Goal: Task Accomplishment & Management: Manage account settings

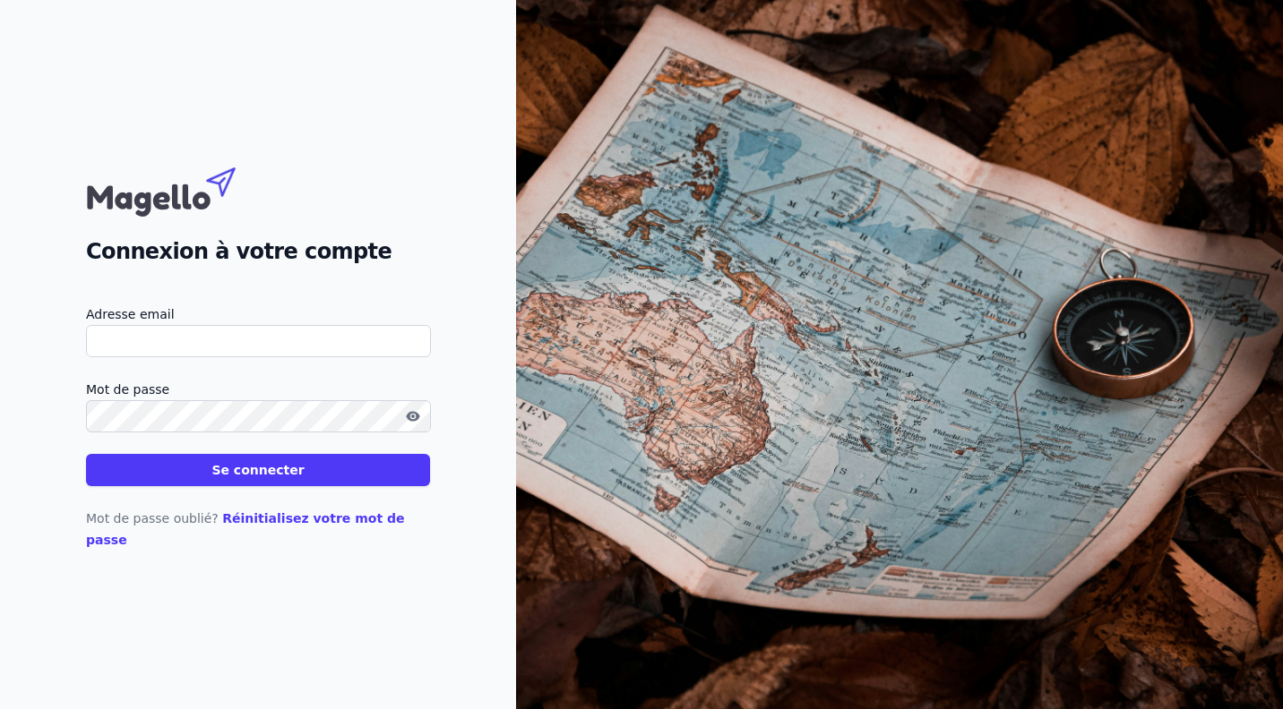
type input "[PERSON_NAME][EMAIL_ADDRESS][PERSON_NAME][DOMAIN_NAME]"
click at [289, 475] on button "Se connecter" at bounding box center [258, 470] width 344 height 32
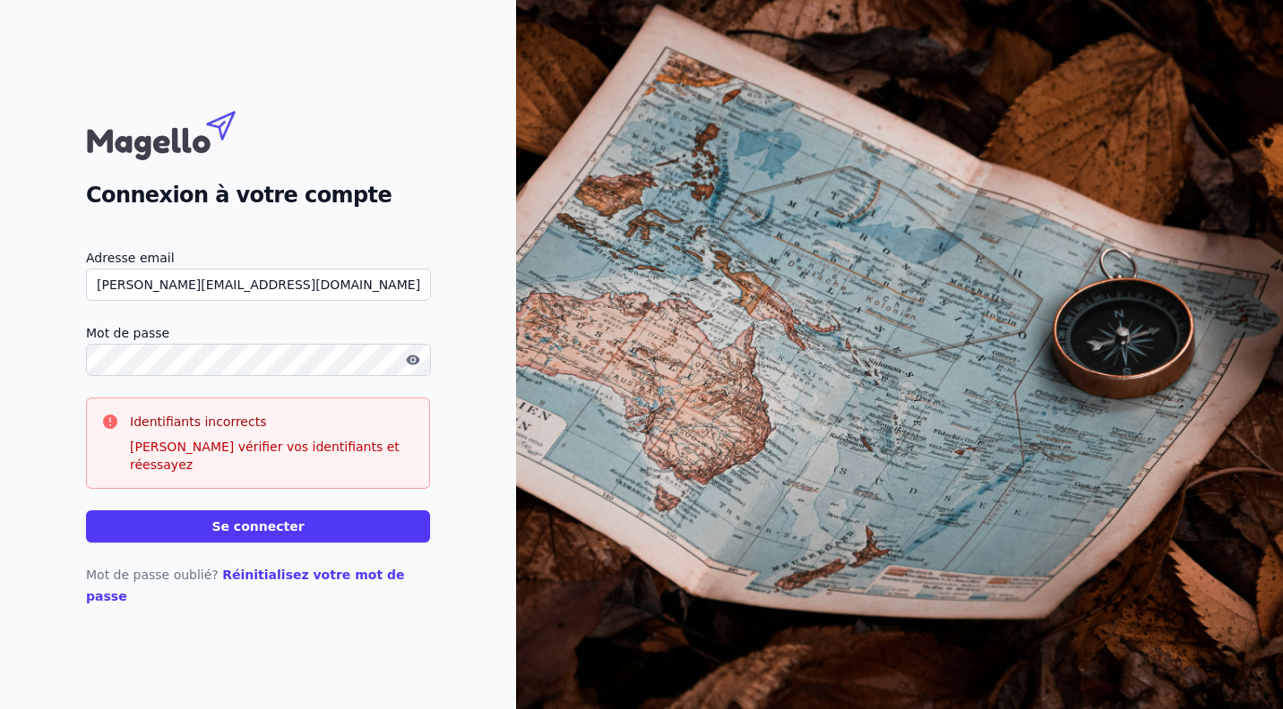
click at [273, 578] on link "Réinitialisez votre mot de passe" at bounding box center [245, 586] width 319 height 36
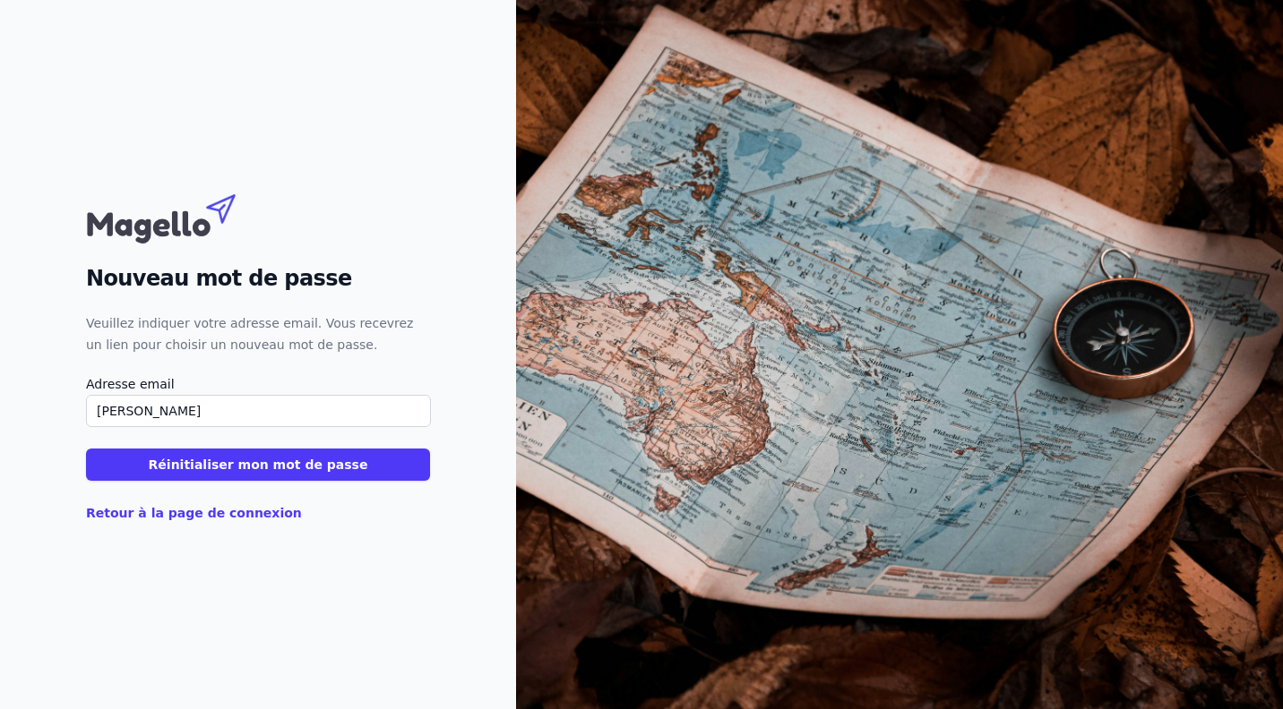
type input "[PERSON_NAME][EMAIL_ADDRESS][DOMAIN_NAME]"
click at [217, 456] on button "Réinitialiser mon mot de passe" at bounding box center [258, 465] width 344 height 32
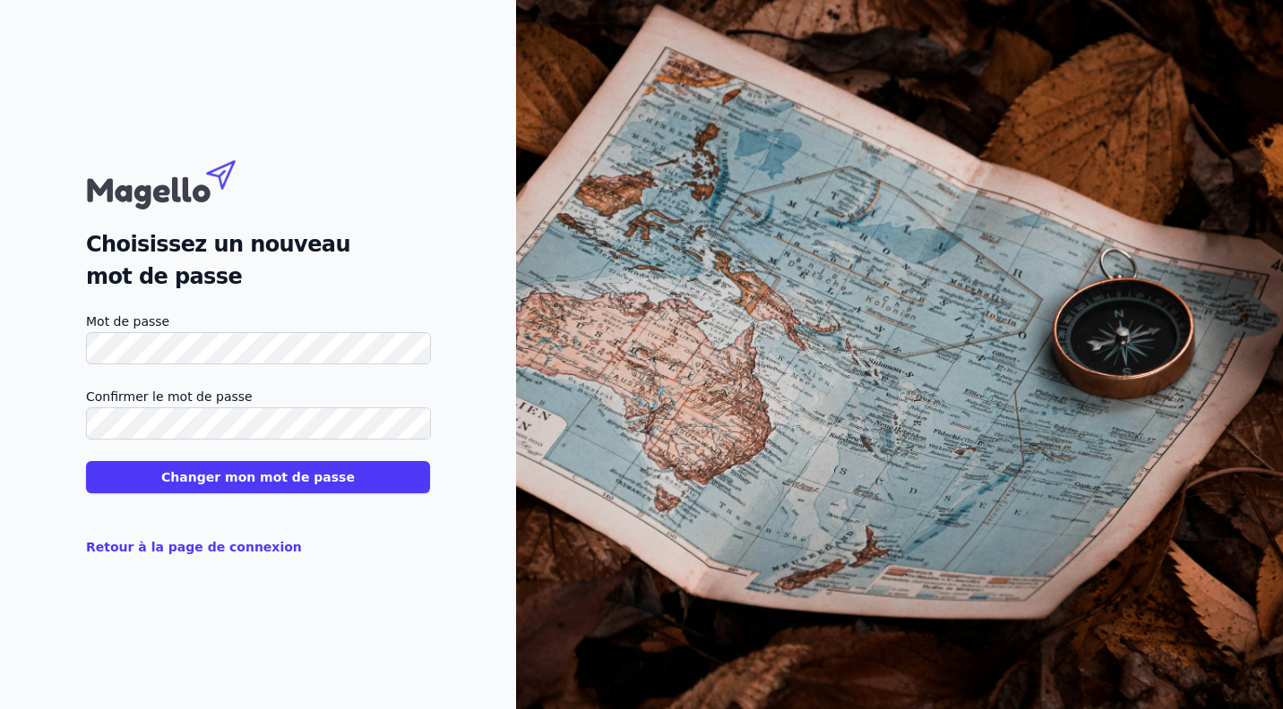
click at [476, 380] on div "Choisissez un nouveau mot de passe Mot de passe Confirmer le mot de passe Chang…" at bounding box center [258, 354] width 516 height 709
click at [442, 615] on div "Choisissez un nouveau mot de passe Mot de passe Confirmer le mot de passe Chang…" at bounding box center [258, 354] width 516 height 709
click at [328, 477] on button "Changer mon mot de passe" at bounding box center [258, 477] width 344 height 32
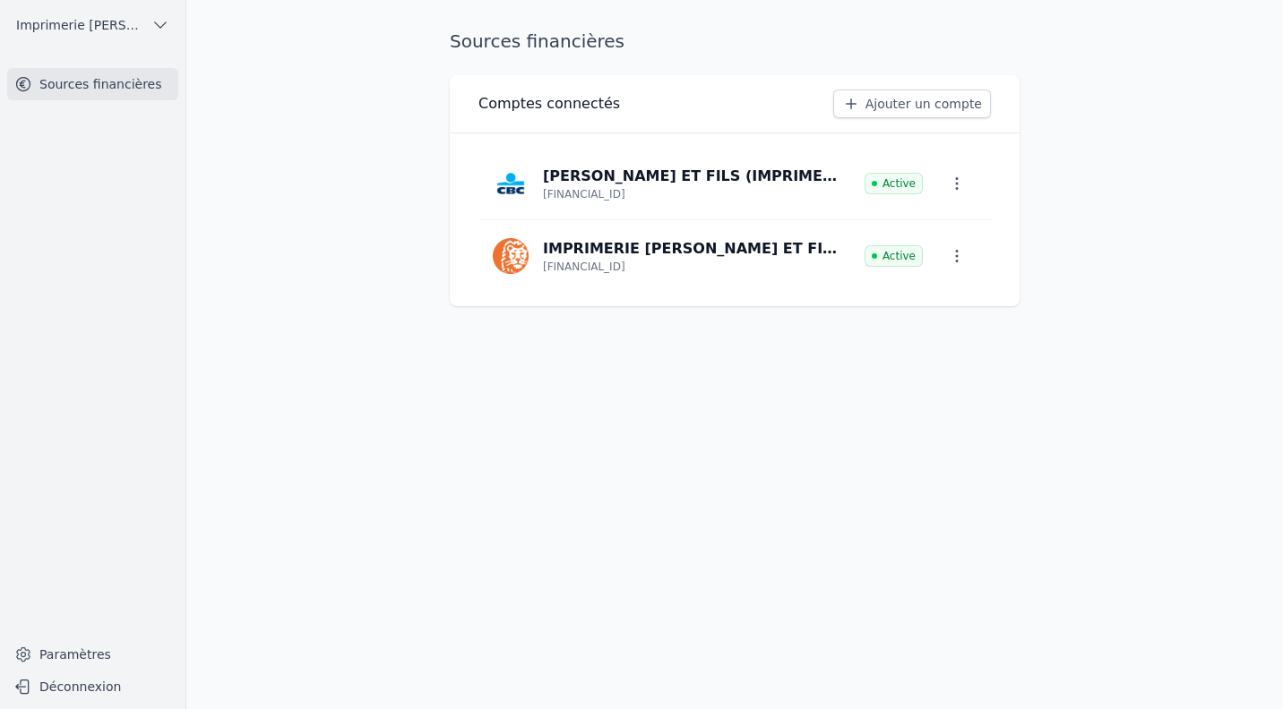
click at [938, 99] on link "Ajouter un compte" at bounding box center [912, 104] width 158 height 29
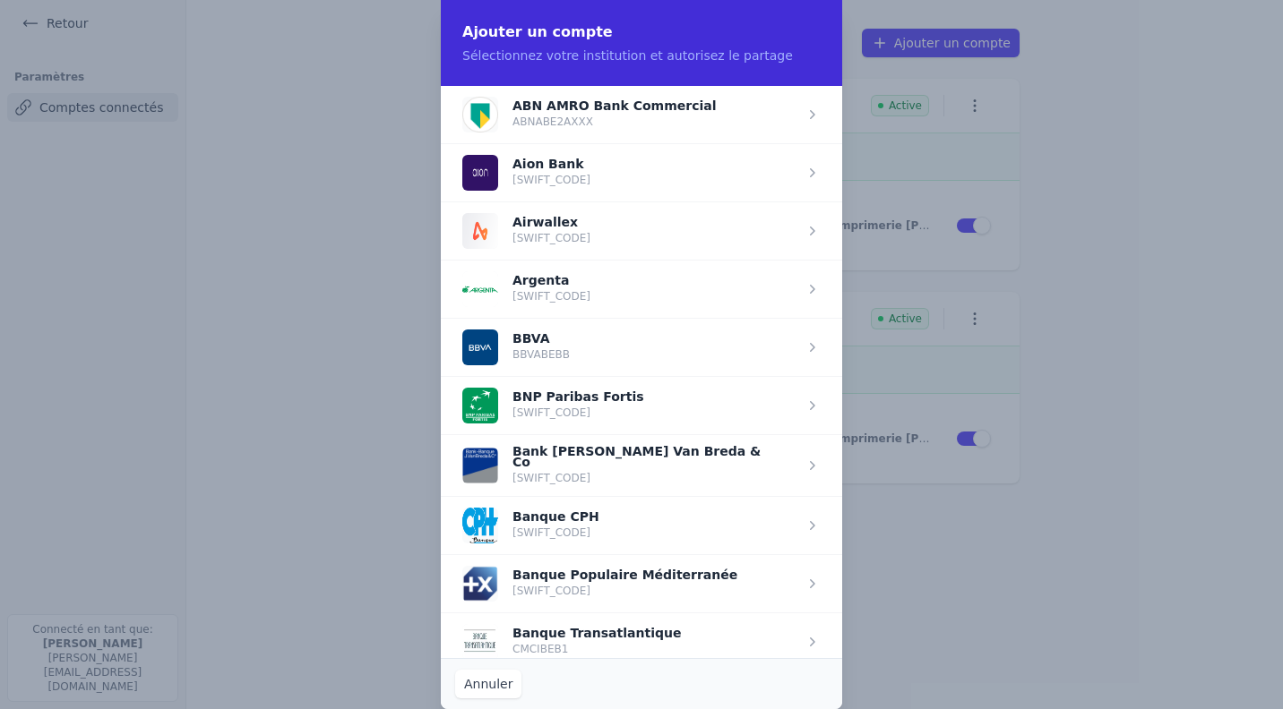
click at [572, 403] on span "button" at bounding box center [641, 405] width 401 height 58
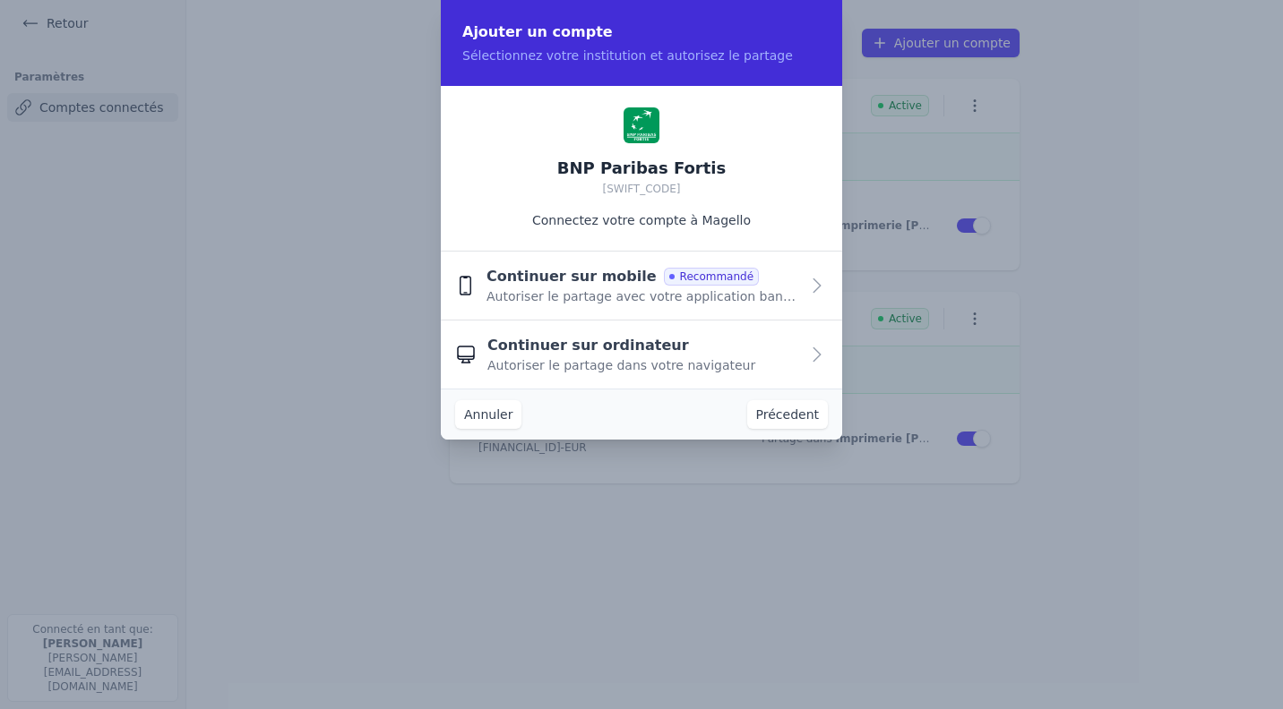
click at [816, 353] on icon "button" at bounding box center [816, 354] width 21 height 21
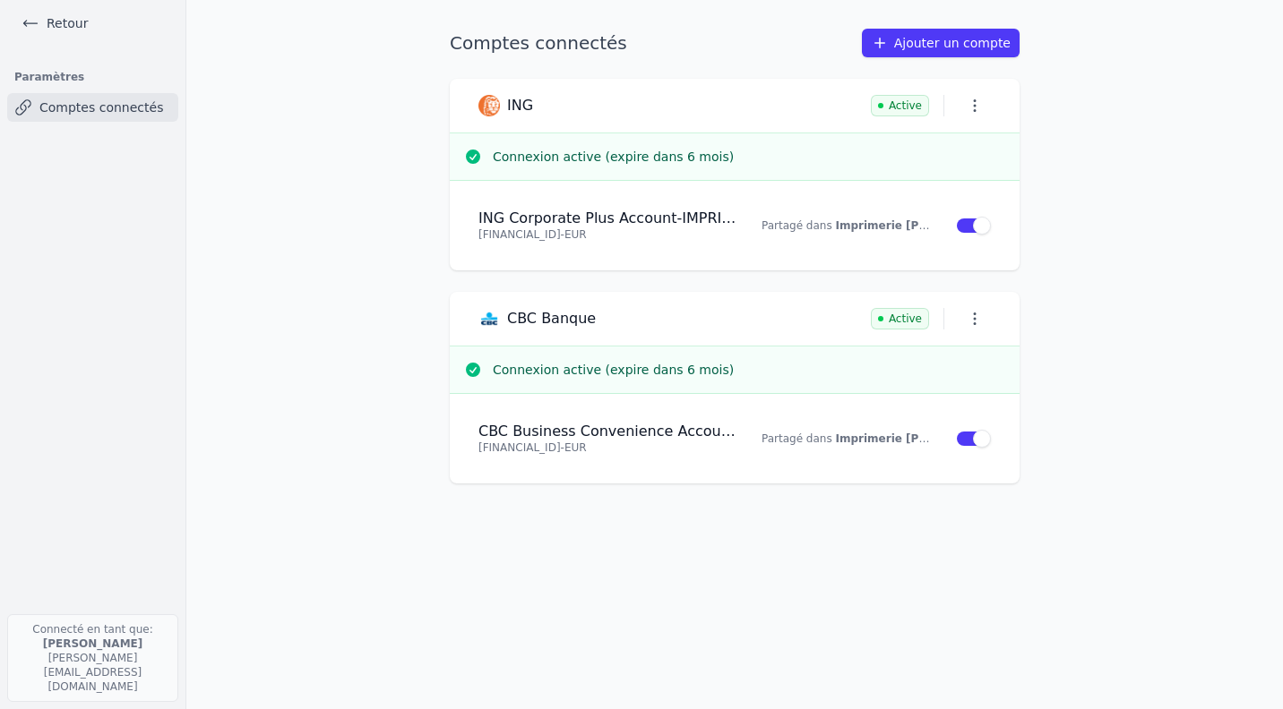
click at [942, 44] on link "Ajouter un compte" at bounding box center [941, 43] width 158 height 29
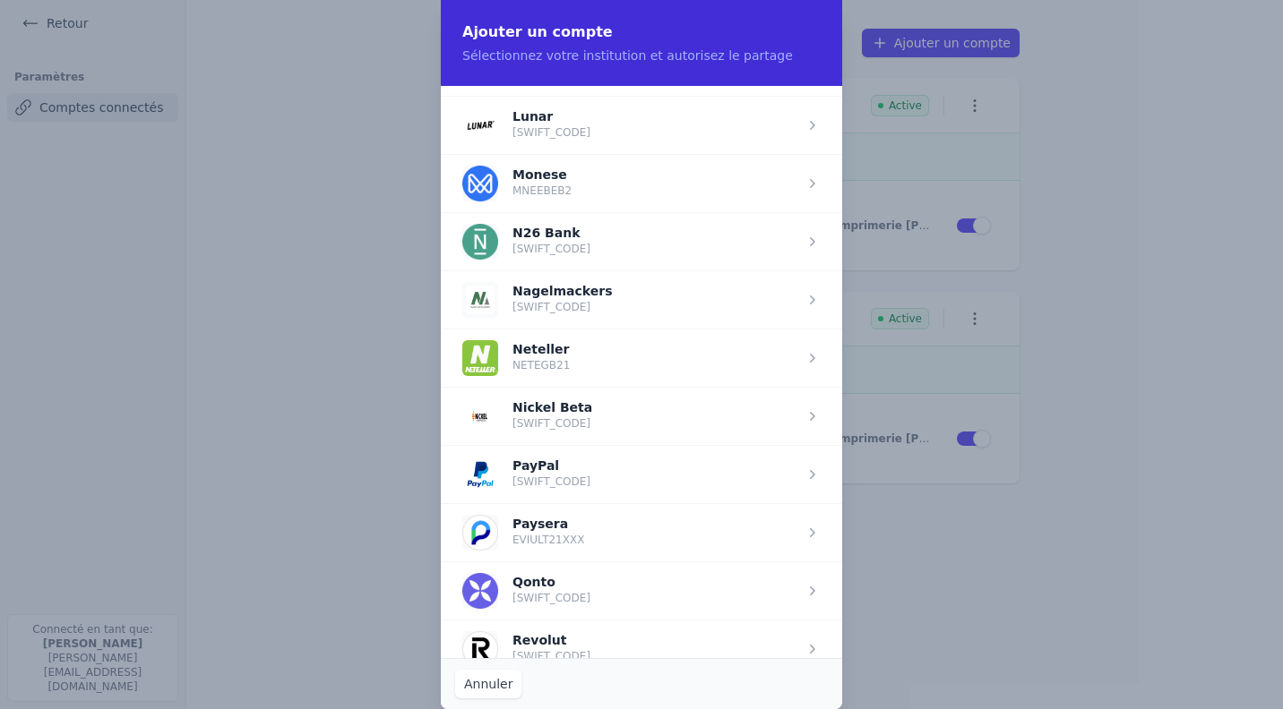
scroll to position [1548, 0]
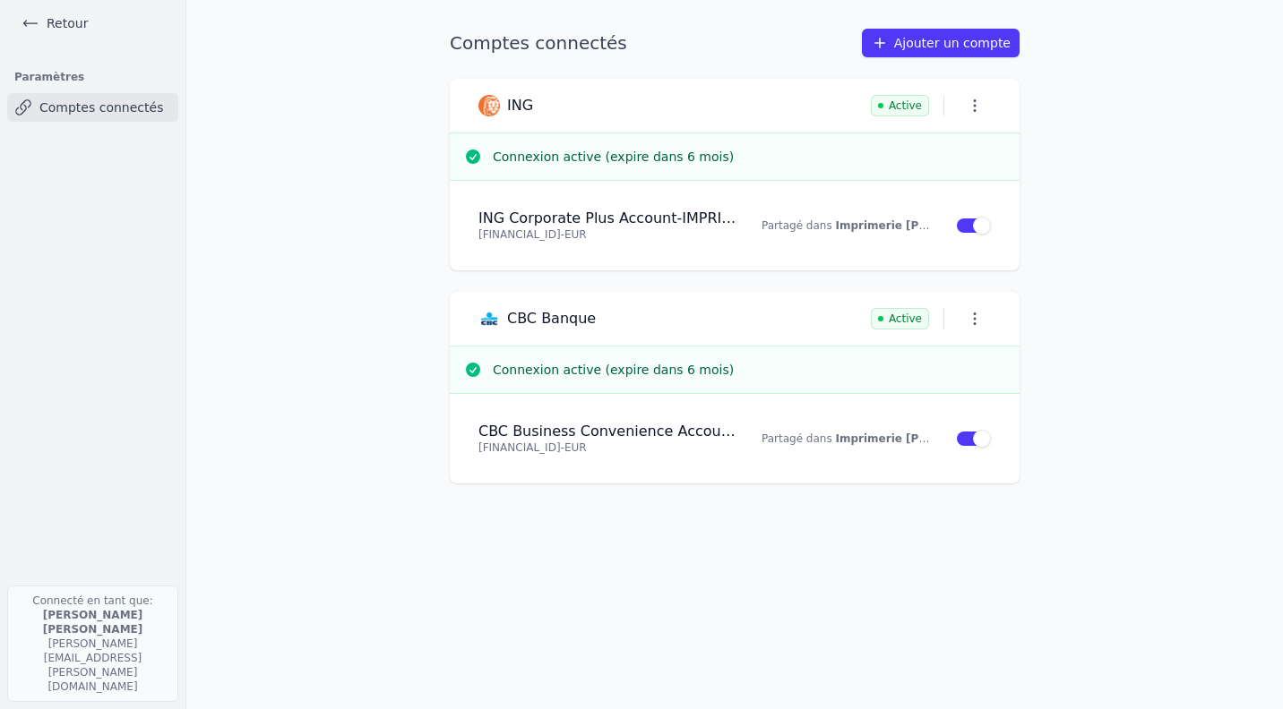
click at [971, 40] on link "Ajouter un compte" at bounding box center [941, 43] width 158 height 29
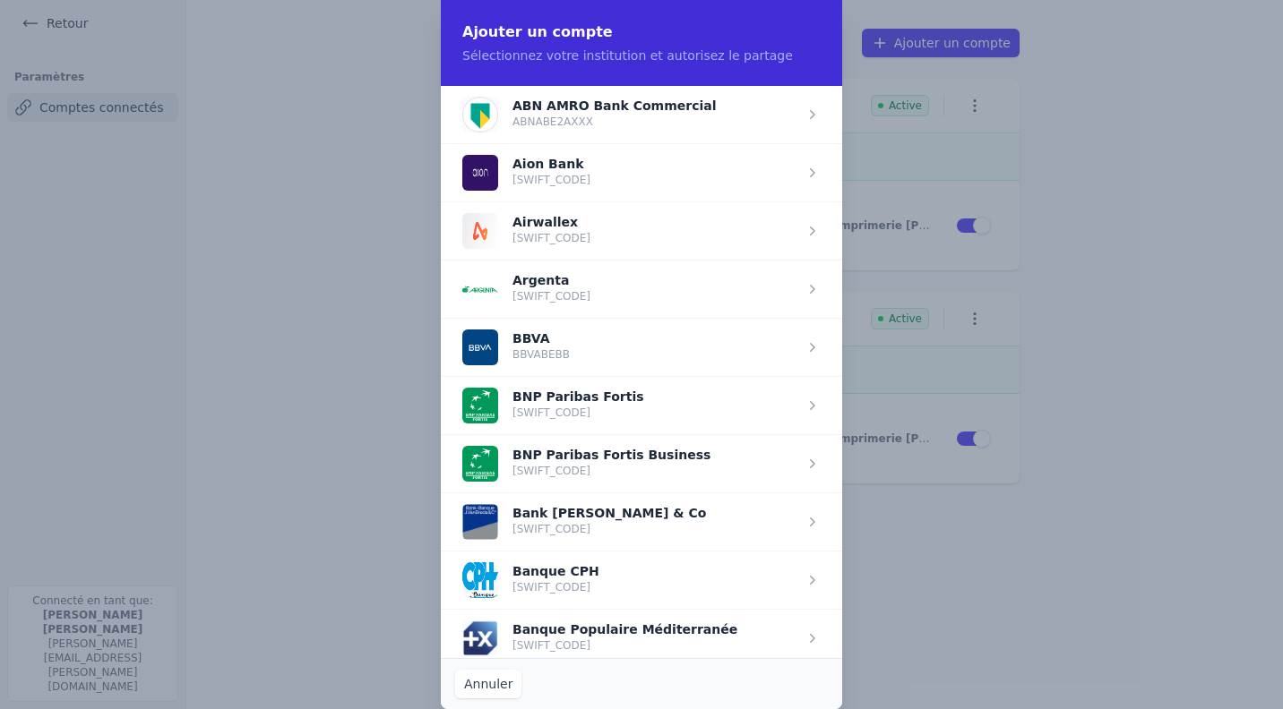
click at [812, 459] on span "button" at bounding box center [641, 463] width 401 height 58
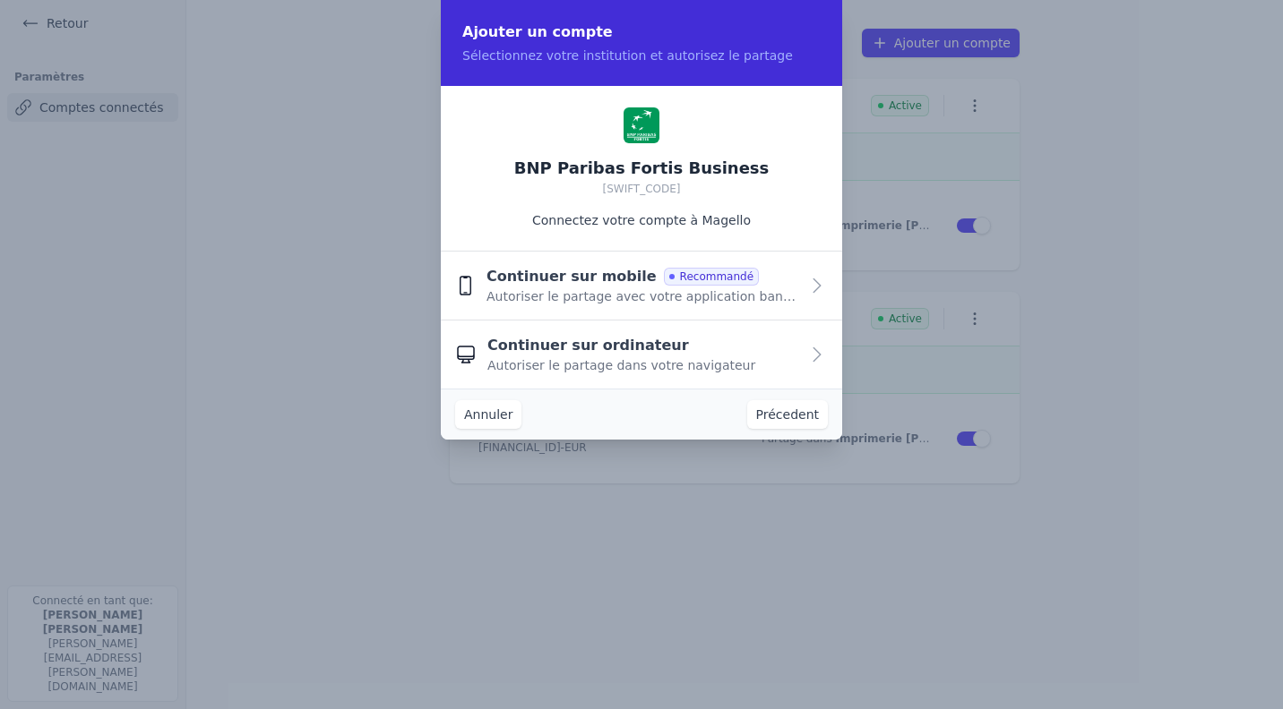
click at [815, 346] on icon "button" at bounding box center [816, 354] width 21 height 21
